Goal: Transaction & Acquisition: Purchase product/service

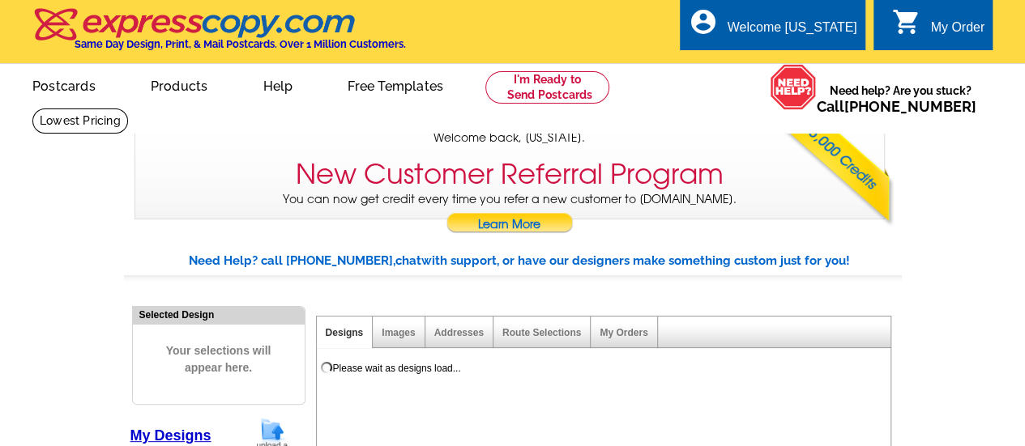
select select "785"
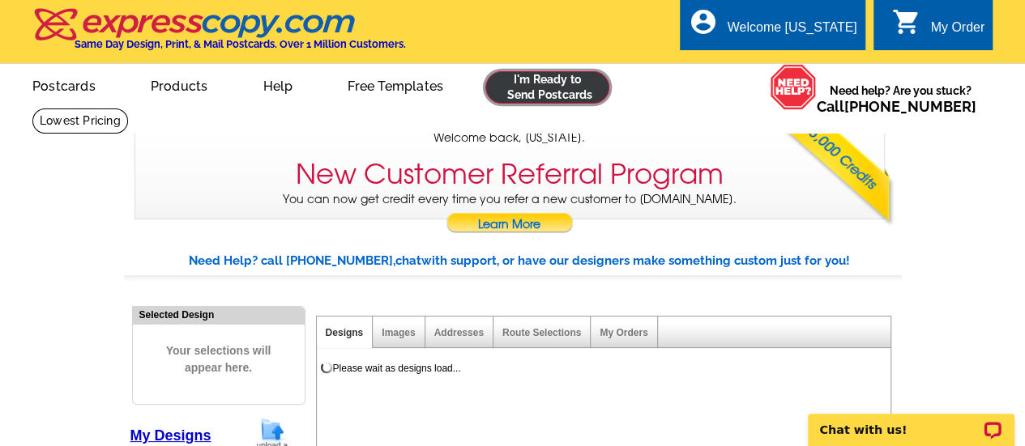
click at [556, 84] on link at bounding box center [547, 87] width 124 height 32
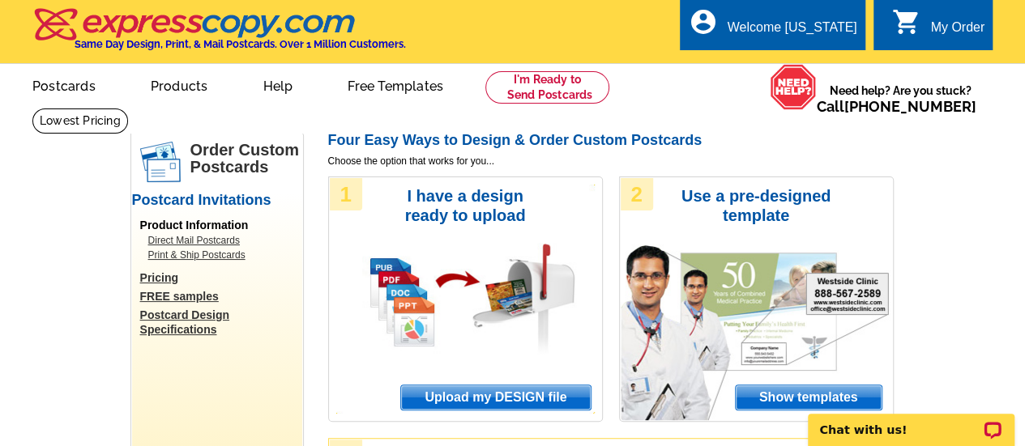
click at [442, 391] on span "Upload my DESIGN file" at bounding box center [495, 398] width 189 height 24
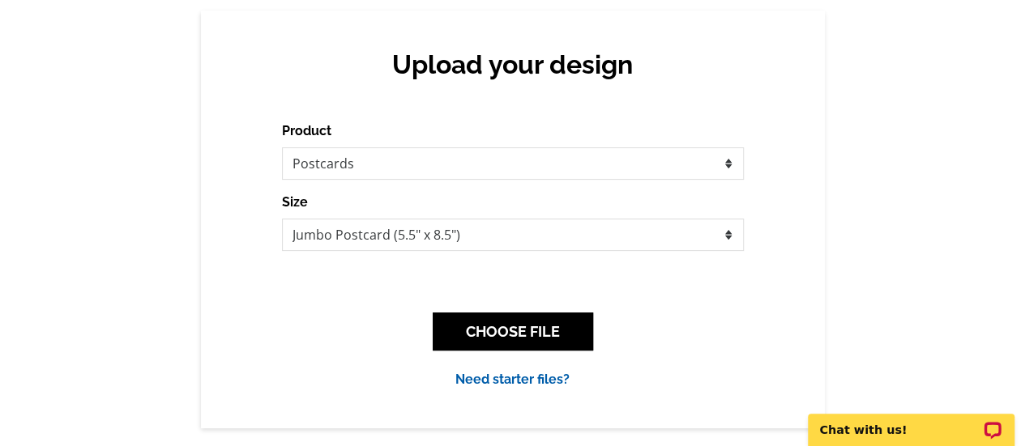
scroll to position [139, 0]
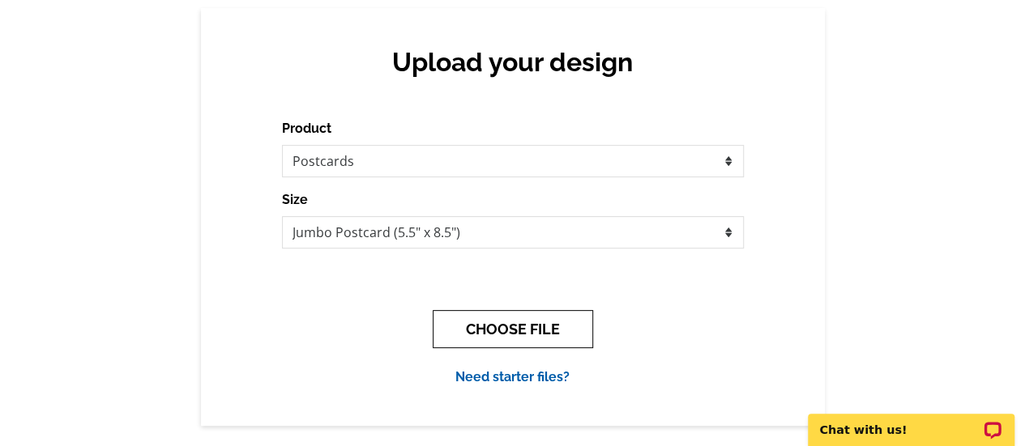
click at [523, 319] on button "CHOOSE FILE" at bounding box center [513, 329] width 160 height 38
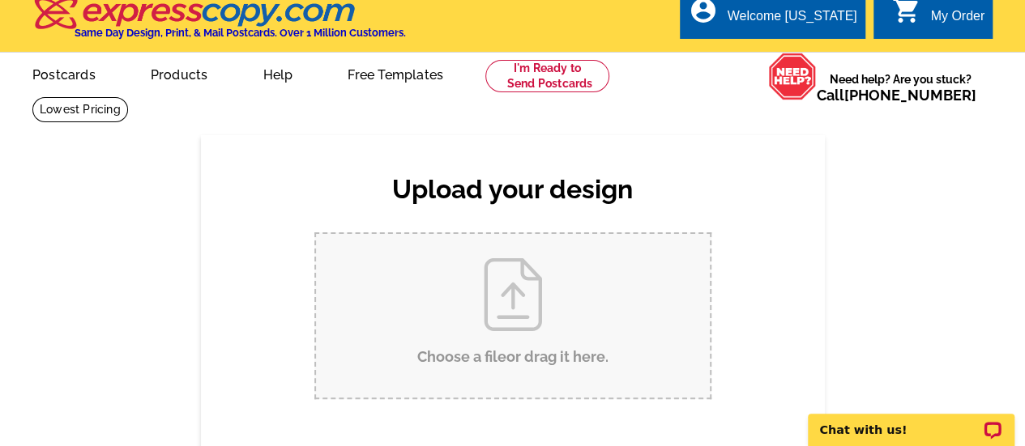
scroll to position [0, 0]
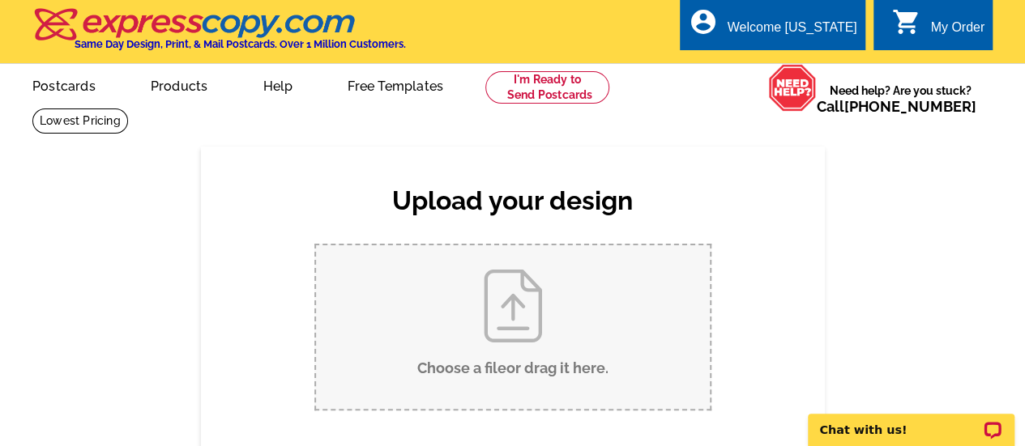
click at [523, 319] on input "Choose a file or drag it here ." at bounding box center [513, 327] width 394 height 164
type input "C:\fakepath\1377 Village Park Drive_JL Postcard.pdf"
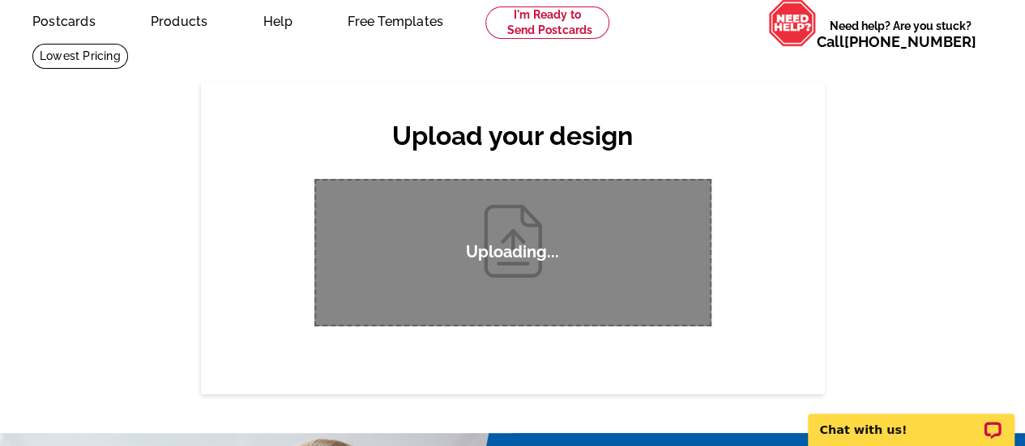
scroll to position [71, 0]
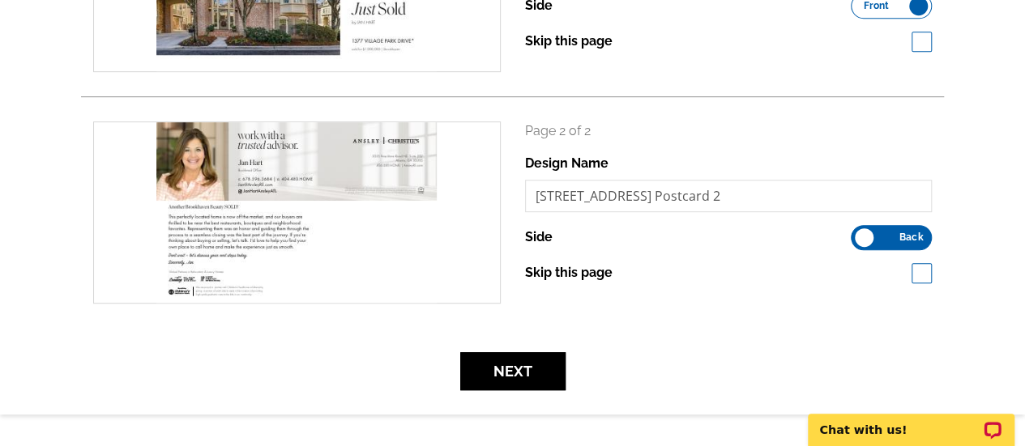
scroll to position [378, 0]
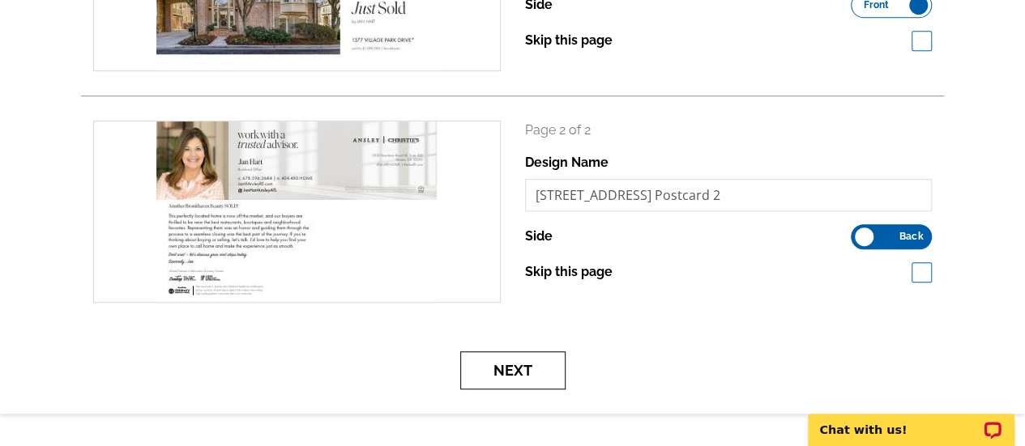
click at [543, 374] on button "Next" at bounding box center [512, 371] width 105 height 38
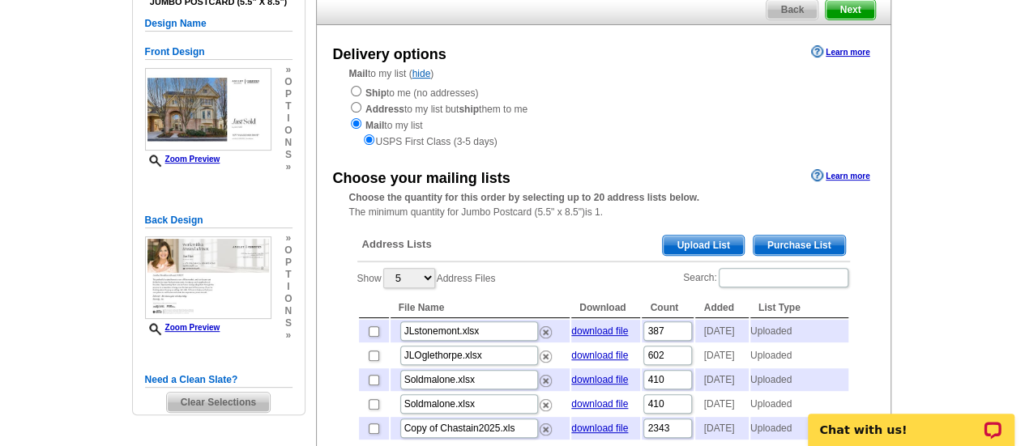
scroll to position [154, 0]
click at [702, 243] on span "Upload List" at bounding box center [703, 244] width 80 height 19
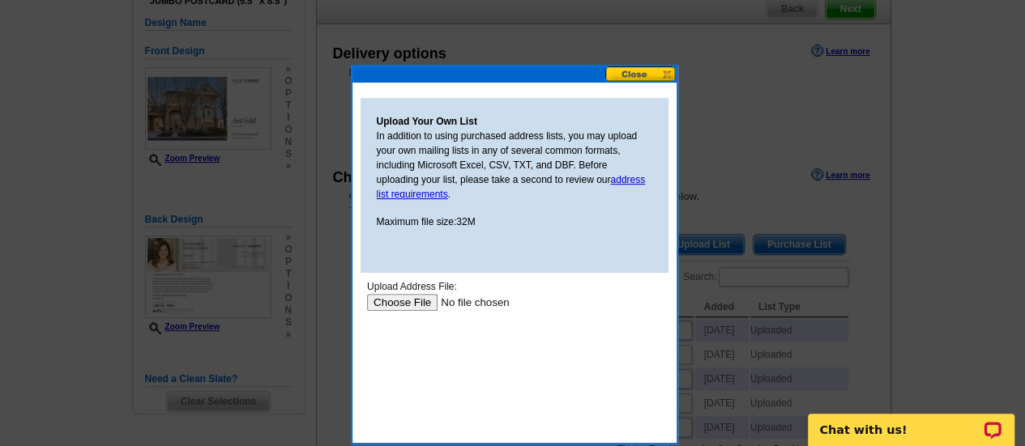
scroll to position [0, 0]
click at [417, 302] on input "file" at bounding box center [468, 302] width 205 height 17
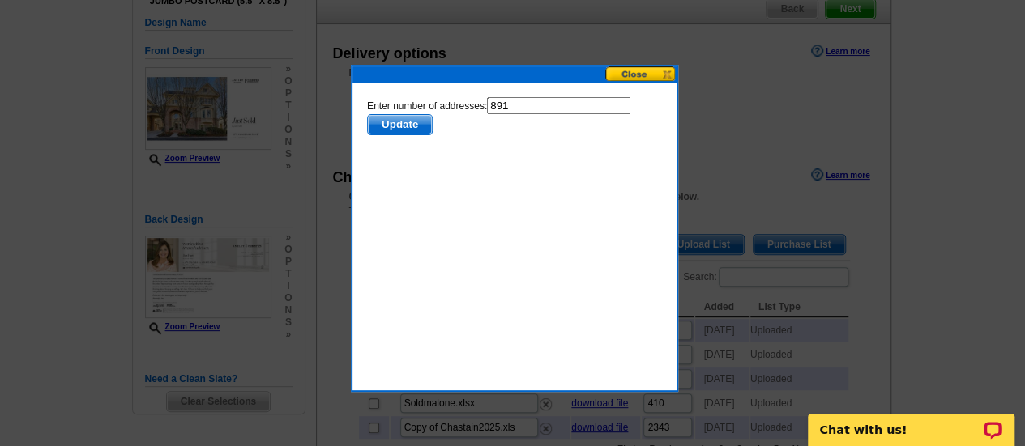
click at [405, 130] on span "Update" at bounding box center [399, 124] width 64 height 19
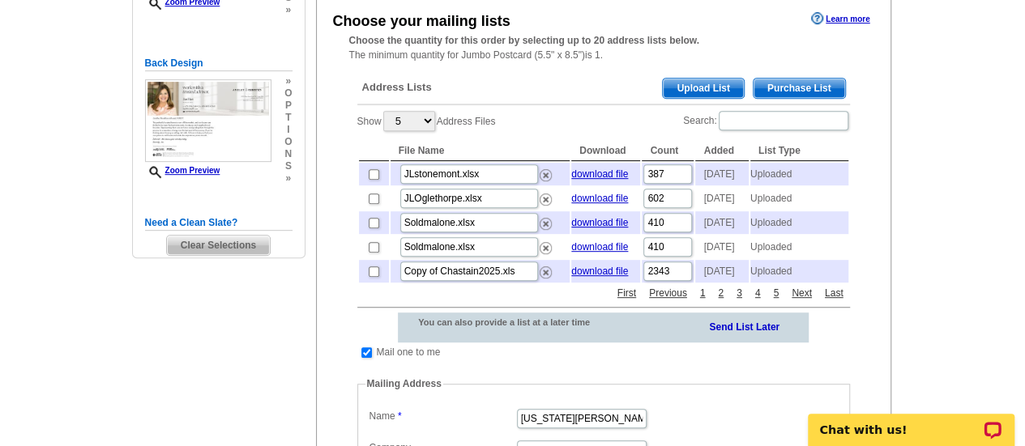
scroll to position [311, 0]
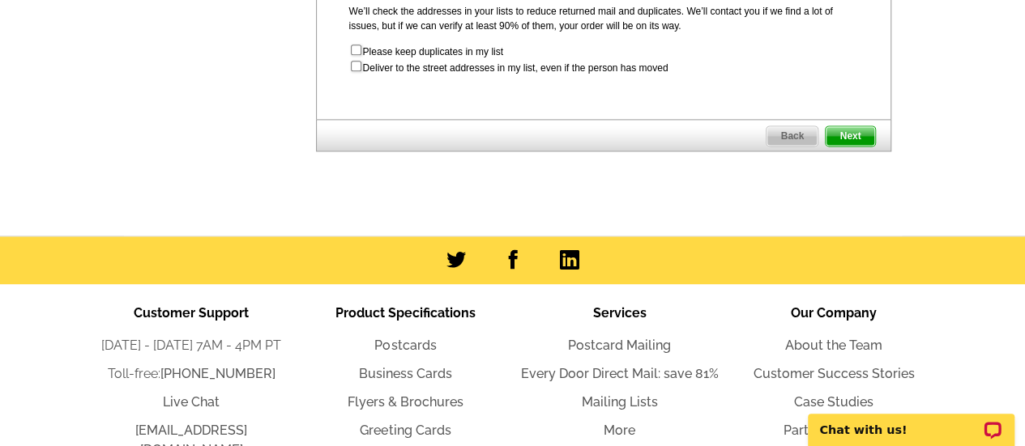
scroll to position [1033, 0]
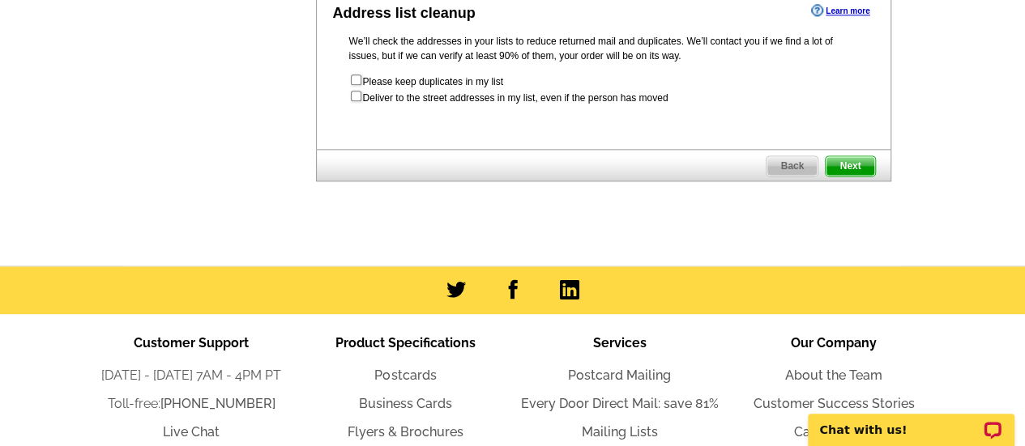
click at [844, 176] on span "Next" at bounding box center [850, 165] width 49 height 19
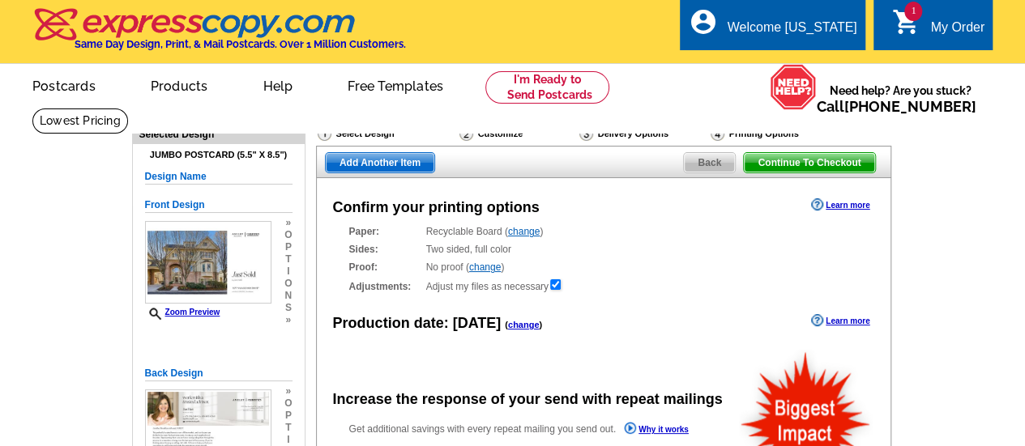
radio input "false"
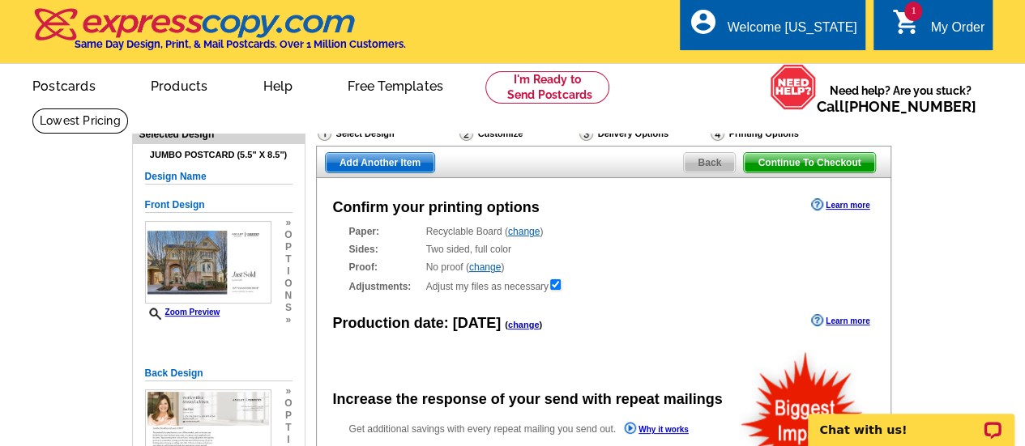
click at [817, 169] on span "Continue To Checkout" at bounding box center [809, 162] width 130 height 19
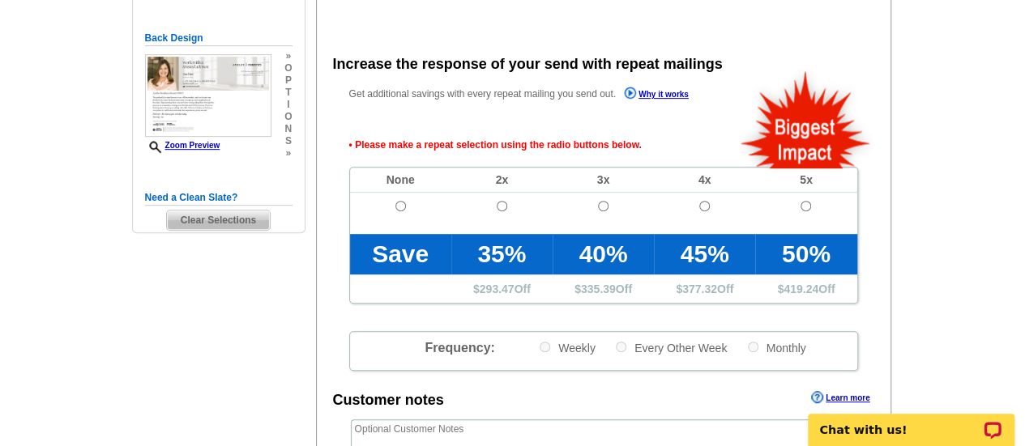
click at [397, 240] on td "Save" at bounding box center [400, 254] width 101 height 41
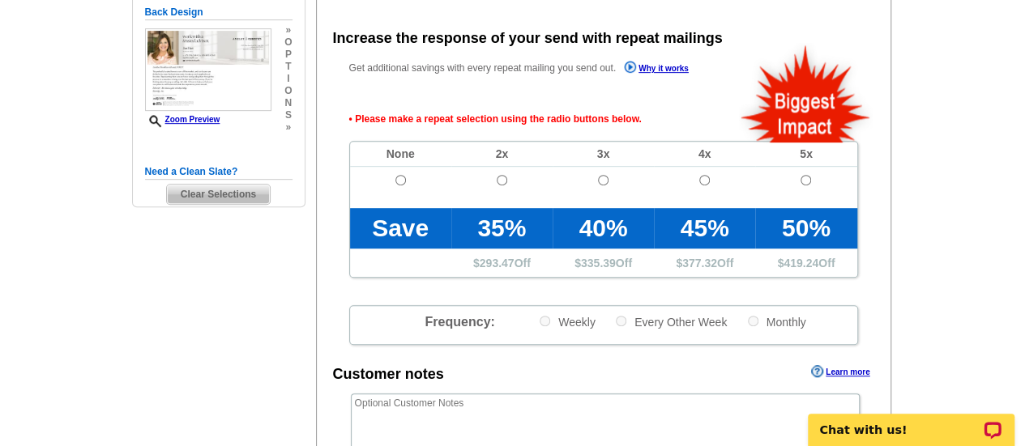
scroll to position [363, 0]
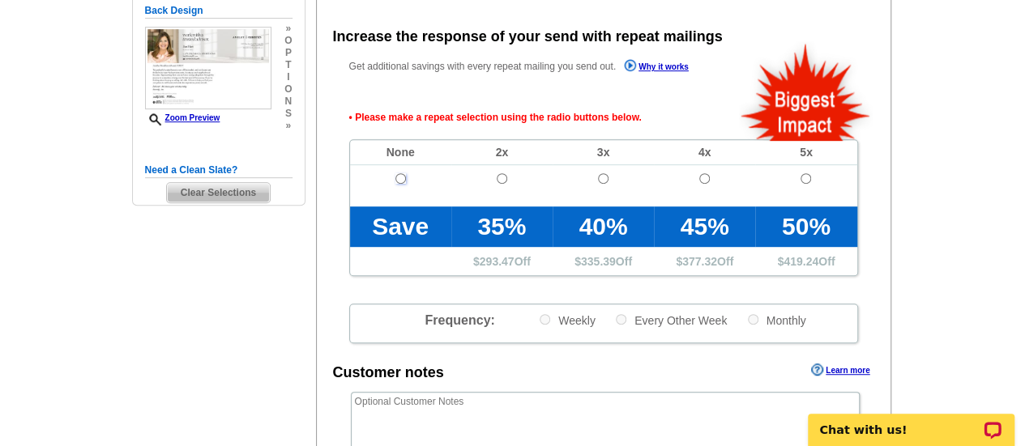
click at [401, 179] on input "radio" at bounding box center [400, 178] width 11 height 11
radio input "true"
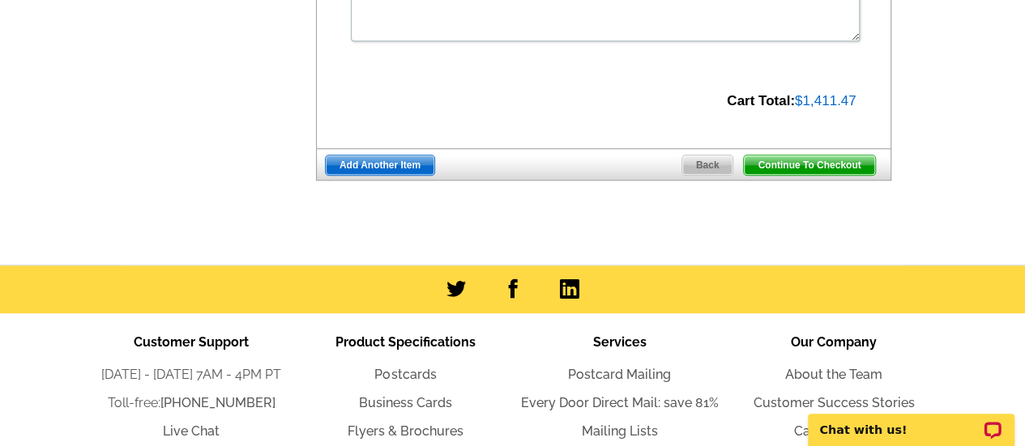
click at [812, 159] on span "Continue To Checkout" at bounding box center [809, 165] width 130 height 19
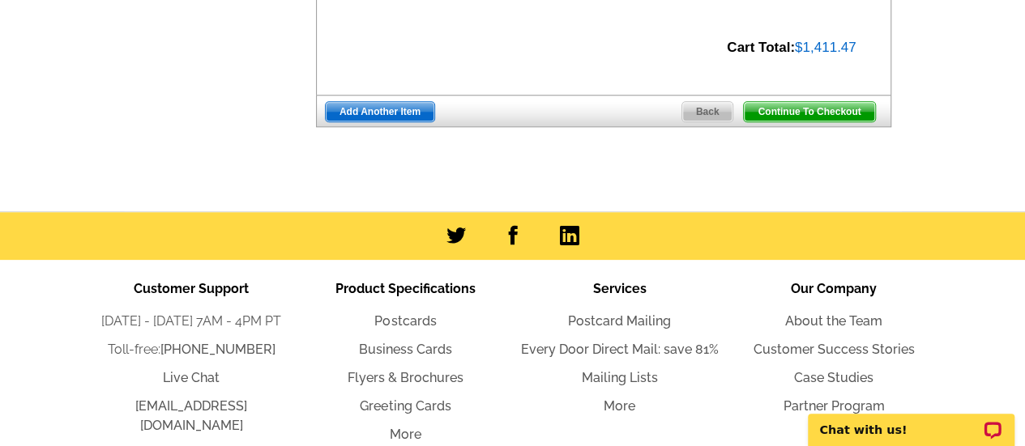
scroll to position [723, 0]
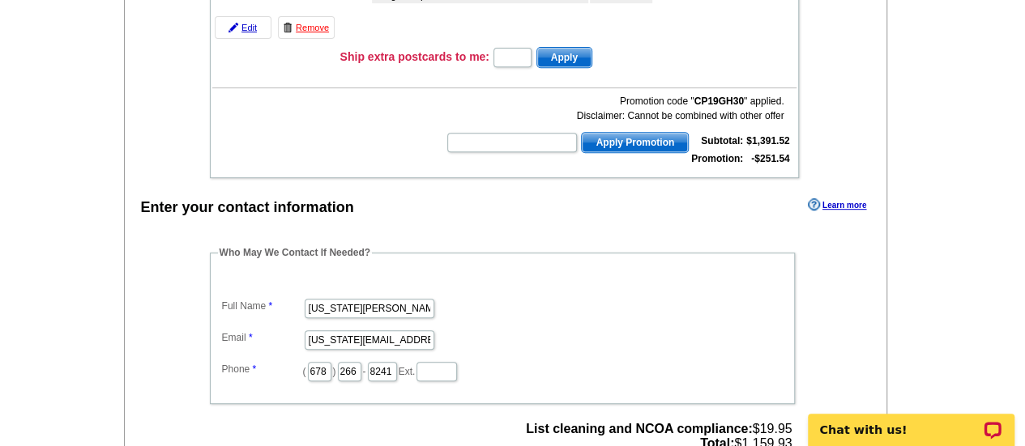
scroll to position [329, 0]
click at [519, 139] on input "text" at bounding box center [512, 143] width 130 height 19
type input "Hurry40"
click at [620, 151] on span "Apply Promotion" at bounding box center [635, 143] width 106 height 19
click at [624, 139] on span "Apply Promotion" at bounding box center [635, 143] width 106 height 19
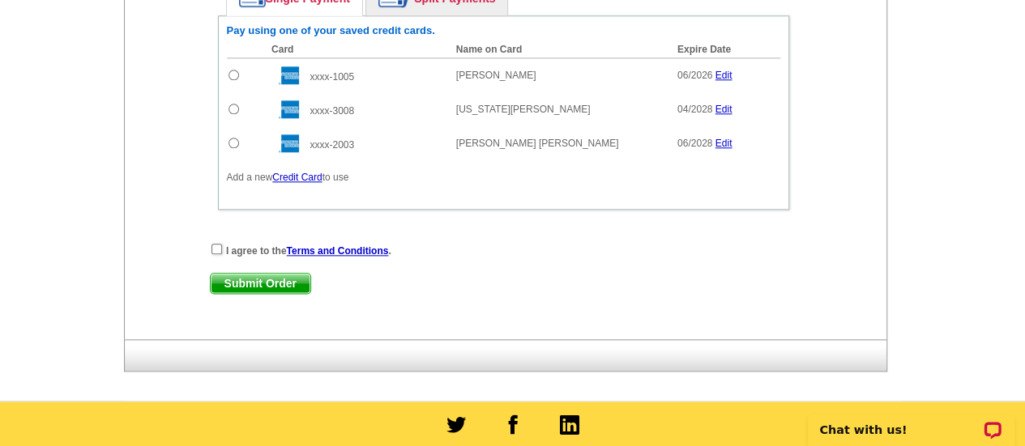
scroll to position [873, 0]
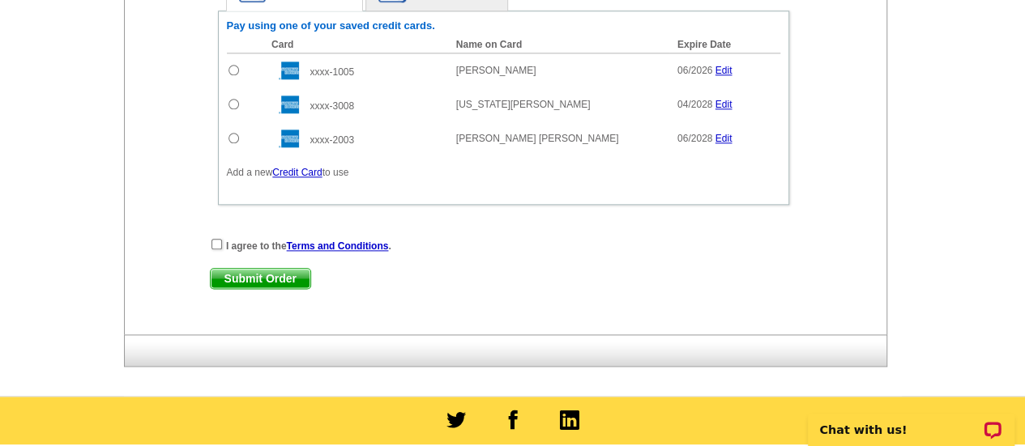
click at [233, 134] on input "radio" at bounding box center [233, 138] width 11 height 11
radio input "true"
click at [211, 241] on input "checkbox" at bounding box center [216, 244] width 11 height 11
checkbox input "true"
click at [284, 275] on span "Submit Order" at bounding box center [261, 278] width 100 height 19
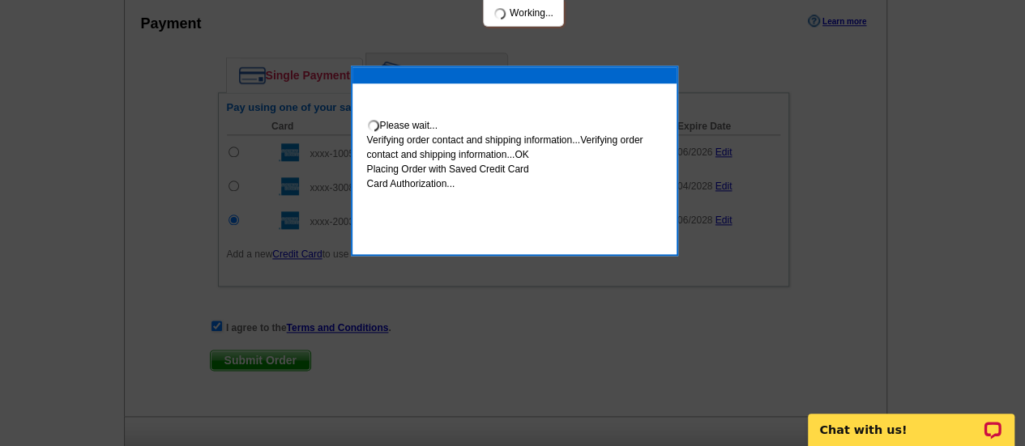
scroll to position [956, 0]
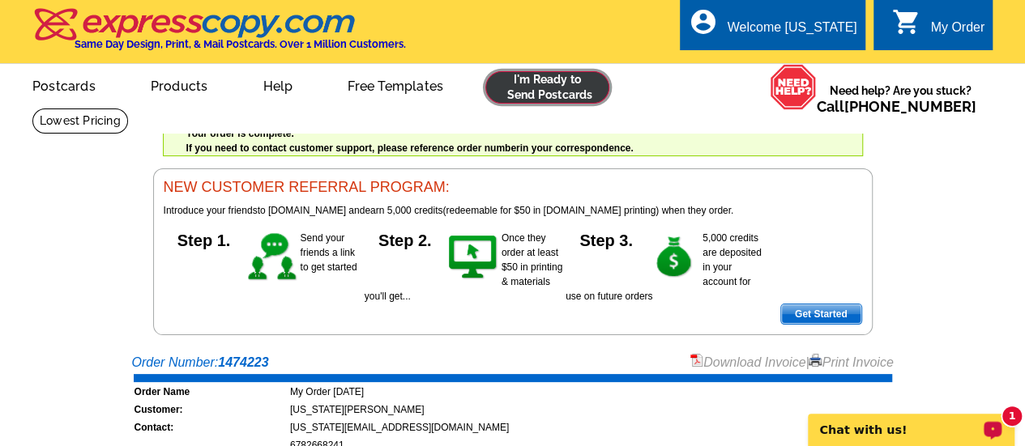
click at [558, 93] on link at bounding box center [547, 87] width 124 height 32
